Goal: Transaction & Acquisition: Purchase product/service

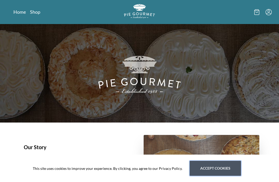
click at [206, 171] on button "Accept cookies" at bounding box center [215, 168] width 51 height 15
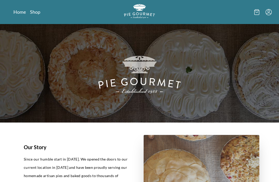
click at [38, 13] on link "Shop" at bounding box center [35, 12] width 10 height 6
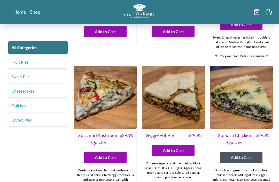
scroll to position [204, 0]
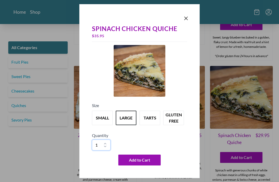
click at [108, 148] on select "1 2 3 4 5 6 7 8 9 10" at bounding box center [101, 145] width 19 height 11
select select "2"
click at [176, 125] on button "gluten free" at bounding box center [173, 118] width 21 height 14
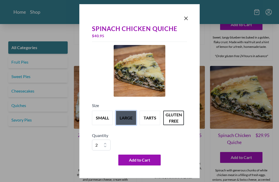
click at [128, 125] on button "large" at bounding box center [126, 118] width 21 height 14
click at [177, 125] on button "gluten free" at bounding box center [173, 118] width 21 height 14
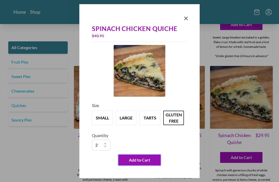
click at [146, 165] on button "Add to Cart" at bounding box center [139, 160] width 42 height 11
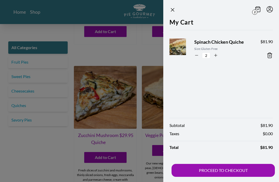
click at [54, 160] on div at bounding box center [139, 91] width 279 height 182
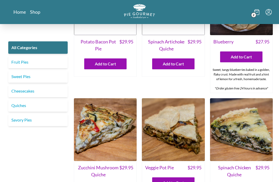
scroll to position [168, 0]
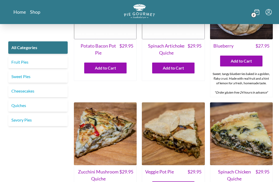
click at [254, 13] on span "2" at bounding box center [253, 14] width 5 height 5
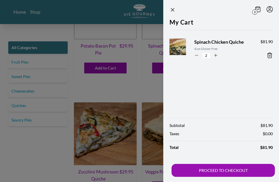
click at [269, 56] on icon at bounding box center [270, 55] width 6 height 6
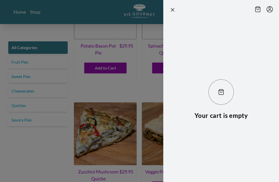
click at [44, 162] on div at bounding box center [139, 91] width 279 height 182
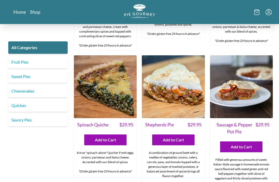
scroll to position [357, 0]
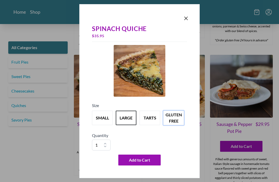
click at [176, 125] on button "gluten free" at bounding box center [173, 118] width 21 height 14
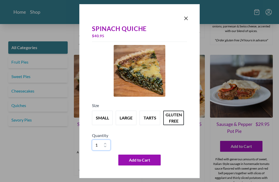
click at [110, 150] on select "1 2 3 4 5 6 7 8 9 10" at bounding box center [101, 145] width 19 height 11
select select "2"
click at [142, 163] on span "Add to Cart" at bounding box center [139, 160] width 21 height 6
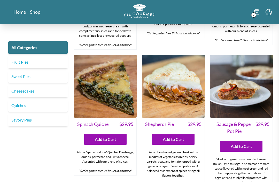
click at [53, 175] on div at bounding box center [139, 91] width 279 height 182
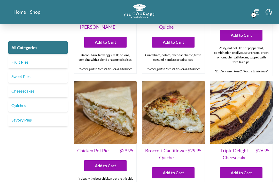
scroll to position [604, 0]
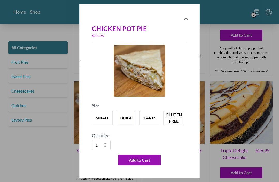
click at [112, 149] on div "Quantity 1 2 3 4 5 6 7 8 9 10" at bounding box center [139, 141] width 95 height 18
click at [108, 150] on select "1 2 3 4 5 6 7 8 9 10" at bounding box center [101, 145] width 19 height 11
select select "2"
click at [176, 125] on button "gluten free" at bounding box center [173, 118] width 21 height 14
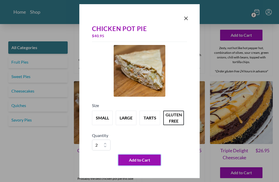
click at [143, 163] on span "Add to Cart" at bounding box center [139, 160] width 21 height 6
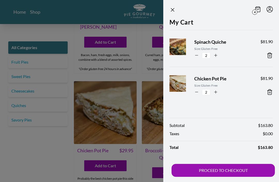
click at [222, 177] on button "PROCEED TO CHECKOUT" at bounding box center [223, 170] width 103 height 13
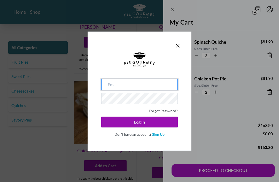
click at [146, 90] on input "email" at bounding box center [139, 84] width 77 height 11
type input "[EMAIL_ADDRESS][DOMAIN_NAME]"
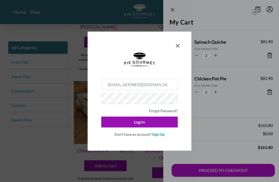
click at [140, 127] on button "Log In" at bounding box center [139, 122] width 77 height 11
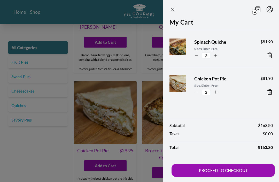
click at [230, 177] on button "PROCEED TO CHECKOUT" at bounding box center [223, 170] width 103 height 13
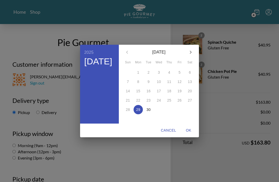
scroll to position [41, 0]
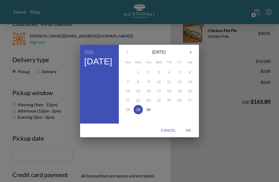
click at [192, 55] on icon "button" at bounding box center [191, 52] width 6 height 6
click at [158, 75] on span "1" at bounding box center [158, 72] width 9 height 5
click at [187, 134] on span "OK" at bounding box center [189, 130] width 12 height 6
type input "[DATE]"
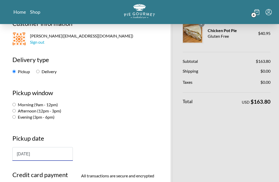
click at [13, 111] on input "Afternoon (12pm - 3pm)" at bounding box center [13, 110] width 3 height 3
radio input "true"
click at [16, 116] on input "Evening (3pm - 6pm)" at bounding box center [13, 116] width 3 height 3
radio input "true"
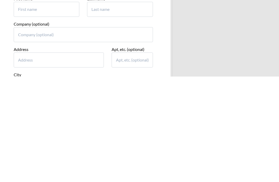
scroll to position [224, 0]
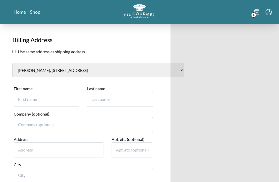
click at [15, 50] on input "checkbox" at bounding box center [13, 51] width 3 height 3
checkbox input "true"
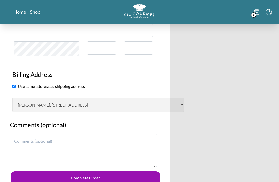
scroll to position [240, 0]
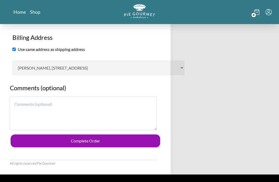
click at [97, 135] on button "Complete Order" at bounding box center [86, 141] width 150 height 13
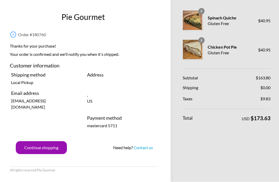
click at [46, 147] on button "Continue shopping" at bounding box center [41, 147] width 51 height 13
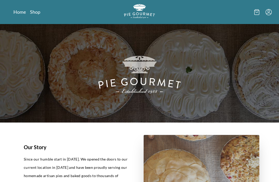
click at [34, 10] on link "Shop" at bounding box center [35, 12] width 10 height 6
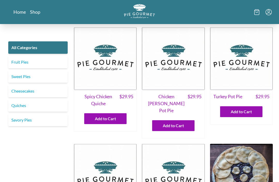
click at [25, 59] on link "Fruit Pies" at bounding box center [37, 62] width 59 height 12
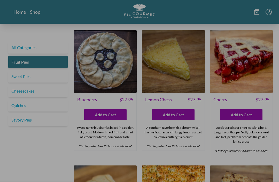
scroll to position [0, 0]
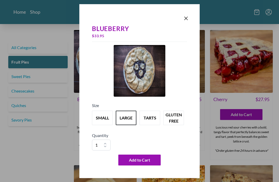
click at [185, 15] on icon "Close panel" at bounding box center [186, 18] width 6 height 6
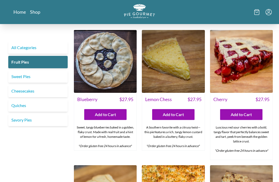
click at [41, 77] on link "Sweet Pies" at bounding box center [37, 76] width 59 height 12
